Goal: Transaction & Acquisition: Purchase product/service

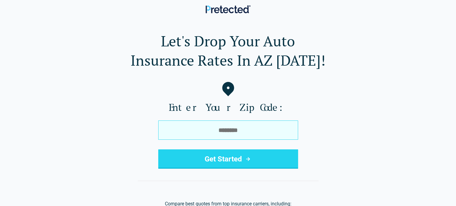
click at [223, 133] on input "tel" at bounding box center [228, 130] width 140 height 19
type input "*****"
click at [237, 164] on button "Get Started" at bounding box center [228, 158] width 140 height 19
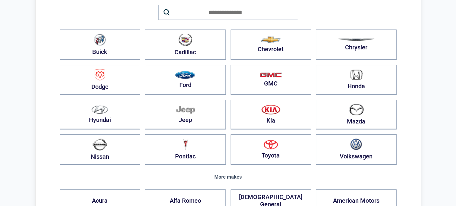
scroll to position [61, 0]
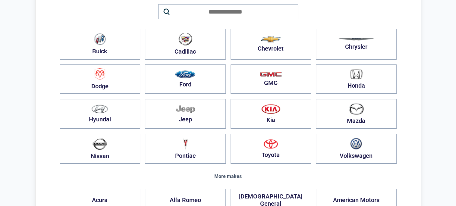
click at [104, 146] on img "button" at bounding box center [100, 144] width 14 height 12
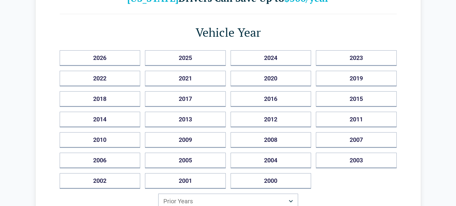
scroll to position [52, 0]
click at [196, 163] on button "2005" at bounding box center [185, 160] width 81 height 16
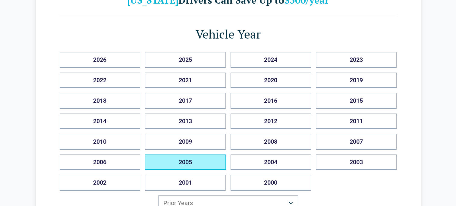
scroll to position [0, 0]
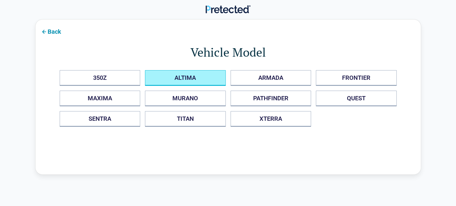
click at [191, 80] on button "ALTIMA" at bounding box center [185, 78] width 81 height 16
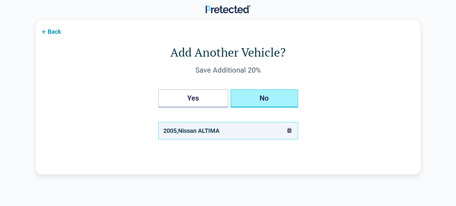
click at [259, 99] on button "No" at bounding box center [264, 98] width 67 height 18
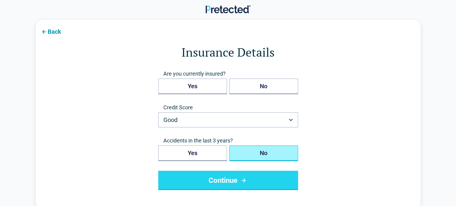
click at [290, 121] on button "Good" at bounding box center [228, 119] width 140 height 15
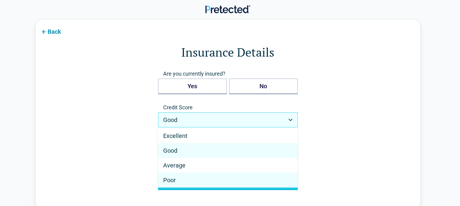
click at [173, 181] on span "Poor" at bounding box center [169, 180] width 13 height 7
select select "****"
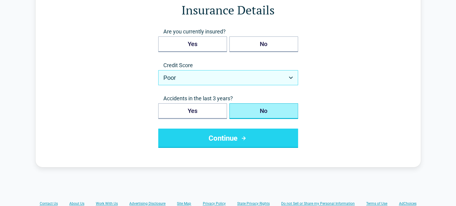
scroll to position [44, 0]
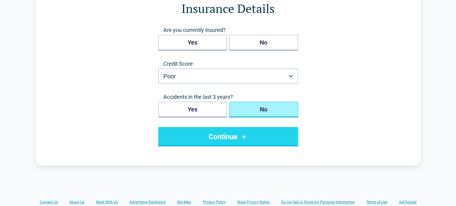
click at [206, 110] on button "Yes" at bounding box center [192, 110] width 69 height 16
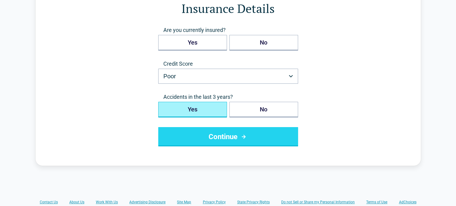
click at [235, 136] on button "Continue" at bounding box center [228, 136] width 140 height 19
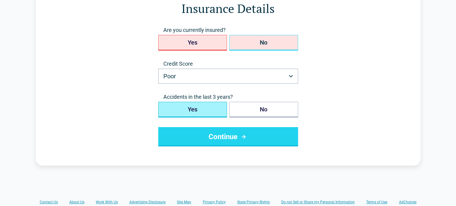
click at [272, 41] on button "No" at bounding box center [263, 43] width 69 height 16
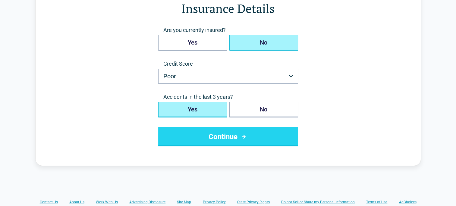
click at [231, 137] on button "Continue" at bounding box center [228, 136] width 140 height 19
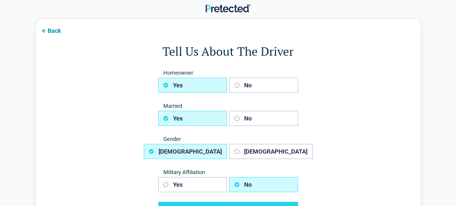
scroll to position [0, 0]
